Goal: Find specific page/section: Find specific page/section

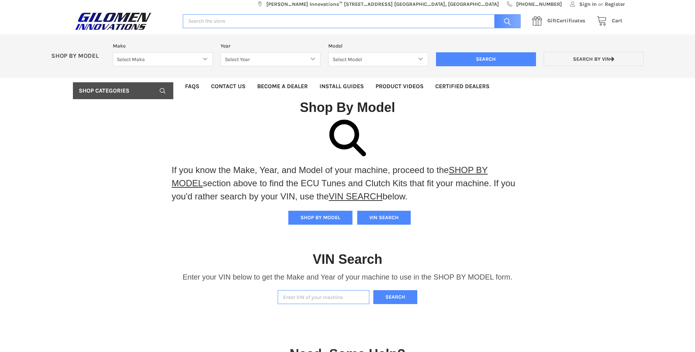
scroll to position [4, 0]
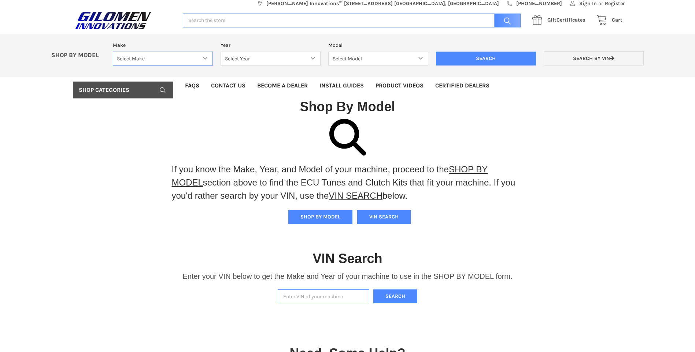
click at [205, 59] on select "Select Make Bobcat UTV Gravely UTV ACE 900 RANGER 570 Ranger 700 / 800 RANGER 9…" at bounding box center [163, 59] width 100 height 14
select select "606"
click at [113, 52] on select "Select Make Bobcat UTV Gravely UTV ACE 900 RANGER 570 Ranger 700 / 800 RANGER 9…" at bounding box center [163, 59] width 100 height 14
click at [313, 59] on select "Select Year [DATE] 2025 2026" at bounding box center [270, 59] width 100 height 14
select select "607"
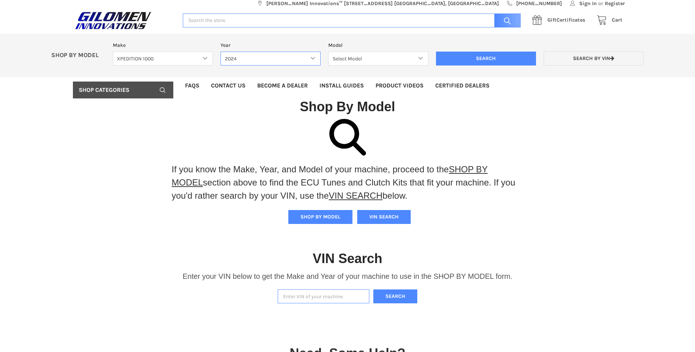
click at [220, 52] on select "Select Year [DATE] 2025 2026" at bounding box center [270, 59] width 100 height 14
click at [424, 56] on select "Select Model XPEDITION 1000 2 AND 5 PASSENGER MODELS XPEDITION 1000 NORTHSTAR 2…" at bounding box center [378, 59] width 100 height 14
select select "608"
click at [328, 52] on select "Select Model XPEDITION 1000 2 AND 5 PASSENGER MODELS XPEDITION 1000 NORTHSTAR 2…" at bounding box center [378, 59] width 100 height 14
click at [493, 54] on input "Search" at bounding box center [486, 59] width 100 height 14
